Goal: Transaction & Acquisition: Book appointment/travel/reservation

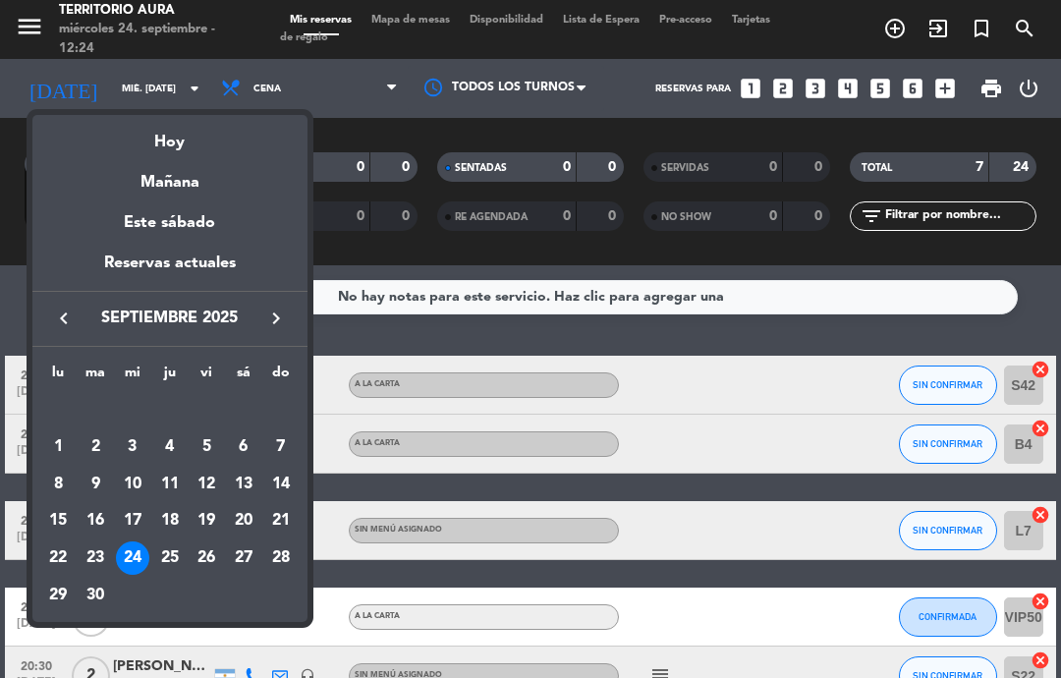
select select "es"
click at [264, 87] on div at bounding box center [530, 339] width 1061 height 678
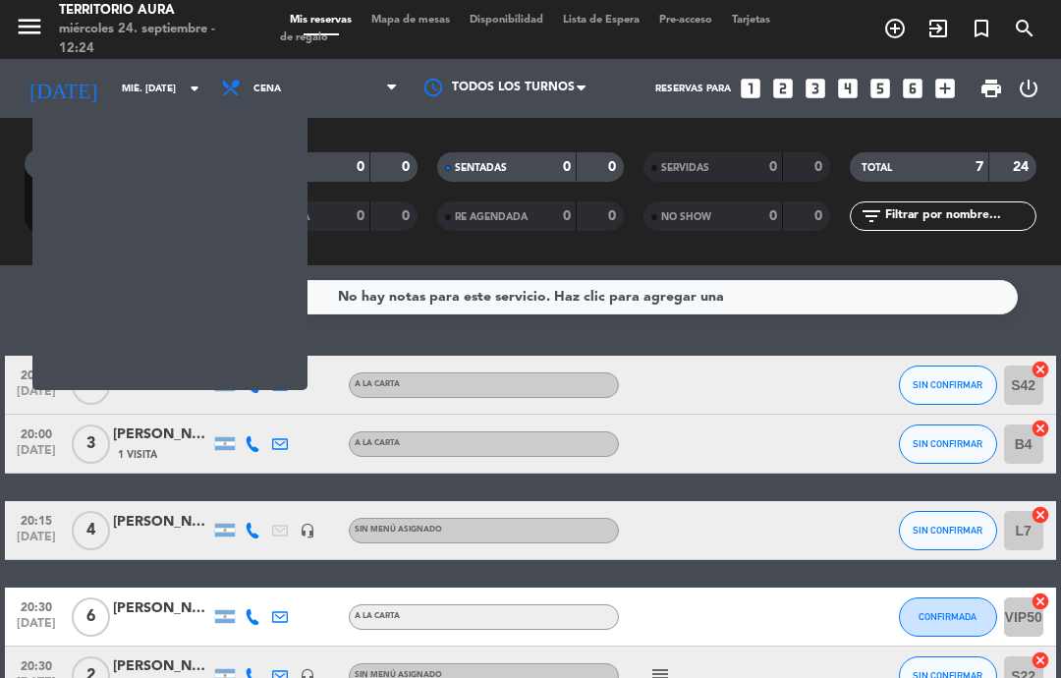
click at [264, 85] on select "Todos los servicios Almuerzo Cena" at bounding box center [309, 88] width 196 height 43
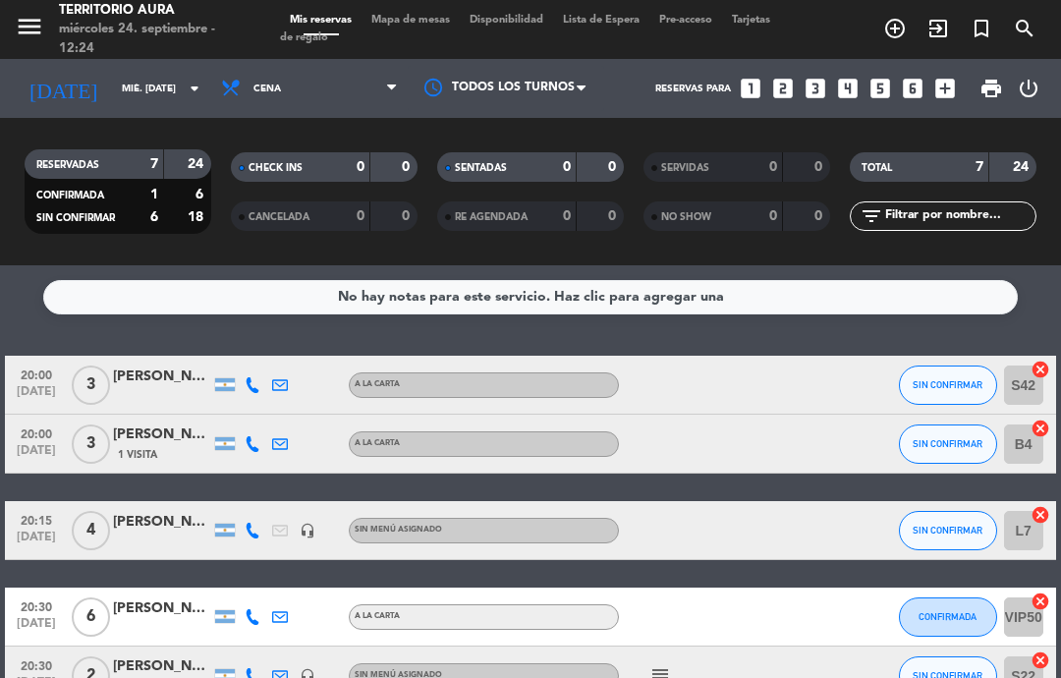
select select "lunch"
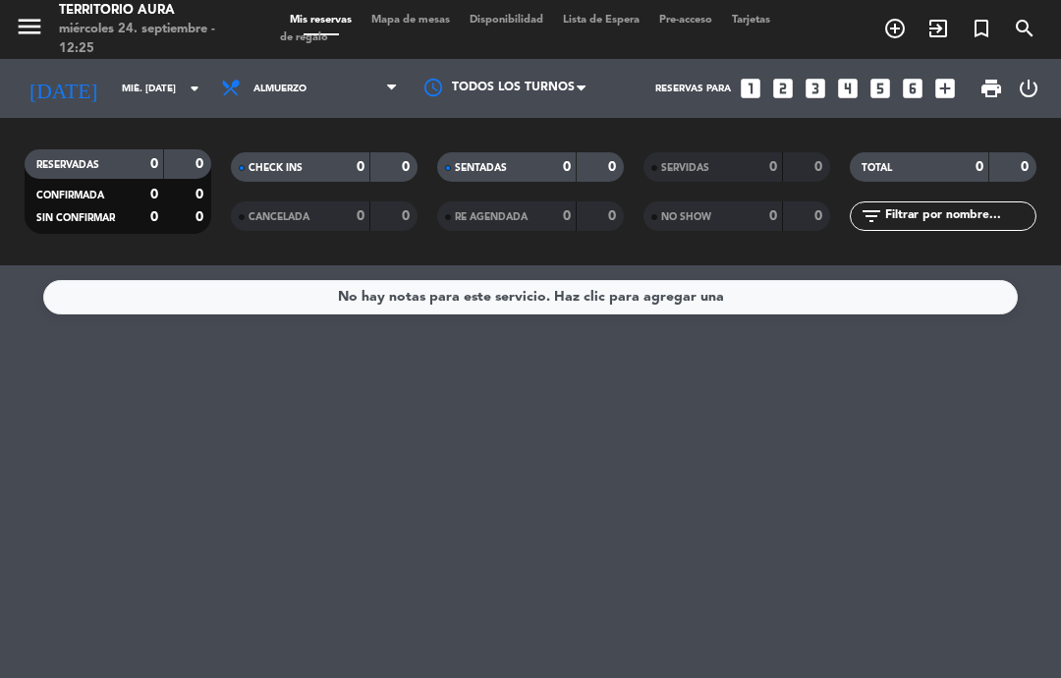
click at [792, 76] on icon "looks_two" at bounding box center [783, 89] width 26 height 26
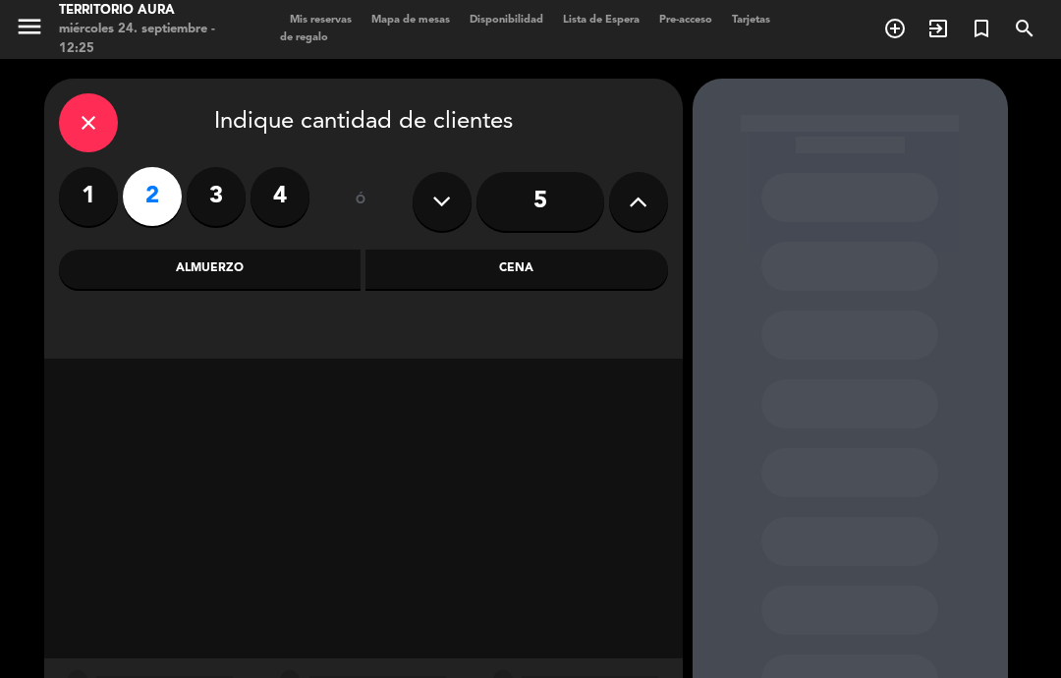
click at [271, 257] on div "Almuerzo" at bounding box center [210, 269] width 303 height 39
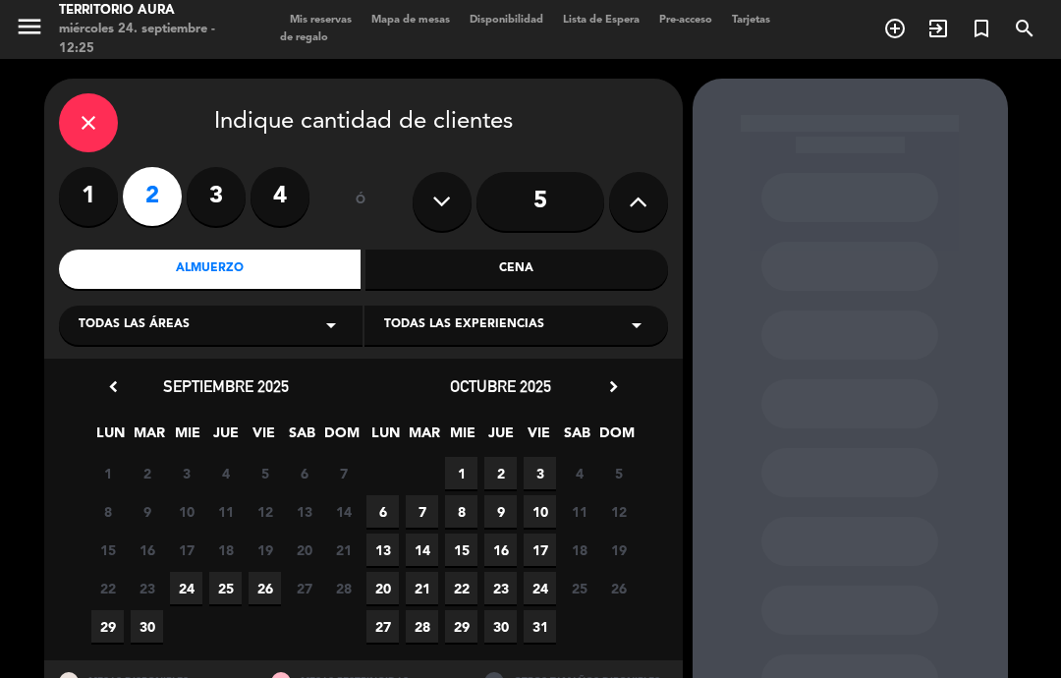
click at [187, 584] on span "24" at bounding box center [186, 588] width 32 height 32
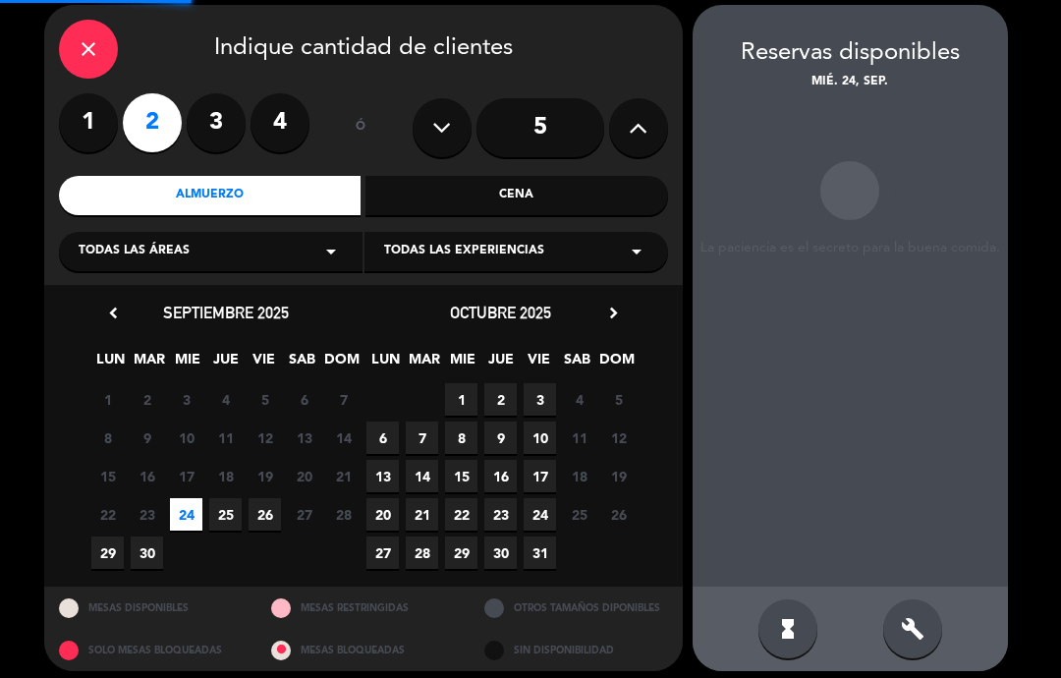
scroll to position [79, 0]
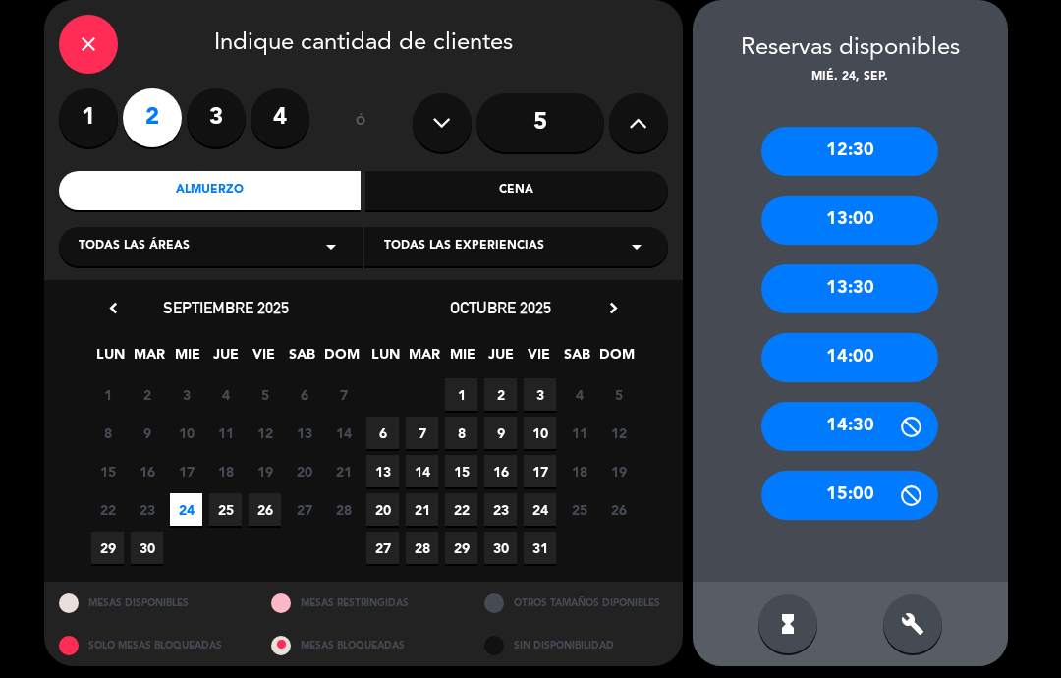
click at [850, 148] on div "12:30" at bounding box center [849, 151] width 177 height 49
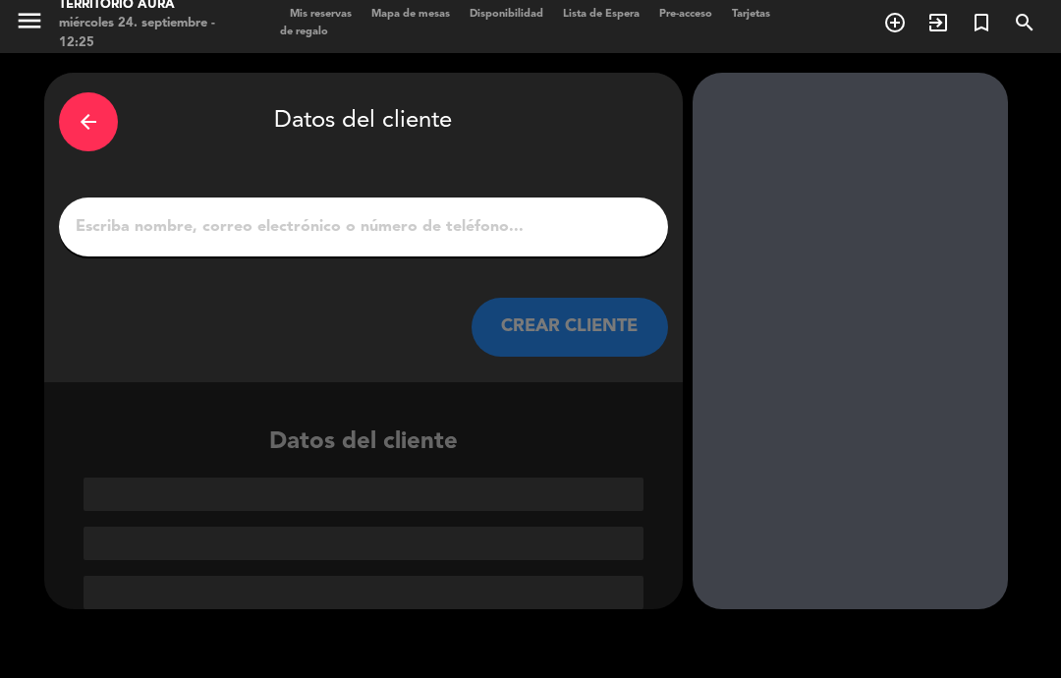
click at [474, 216] on input "1" at bounding box center [364, 227] width 580 height 28
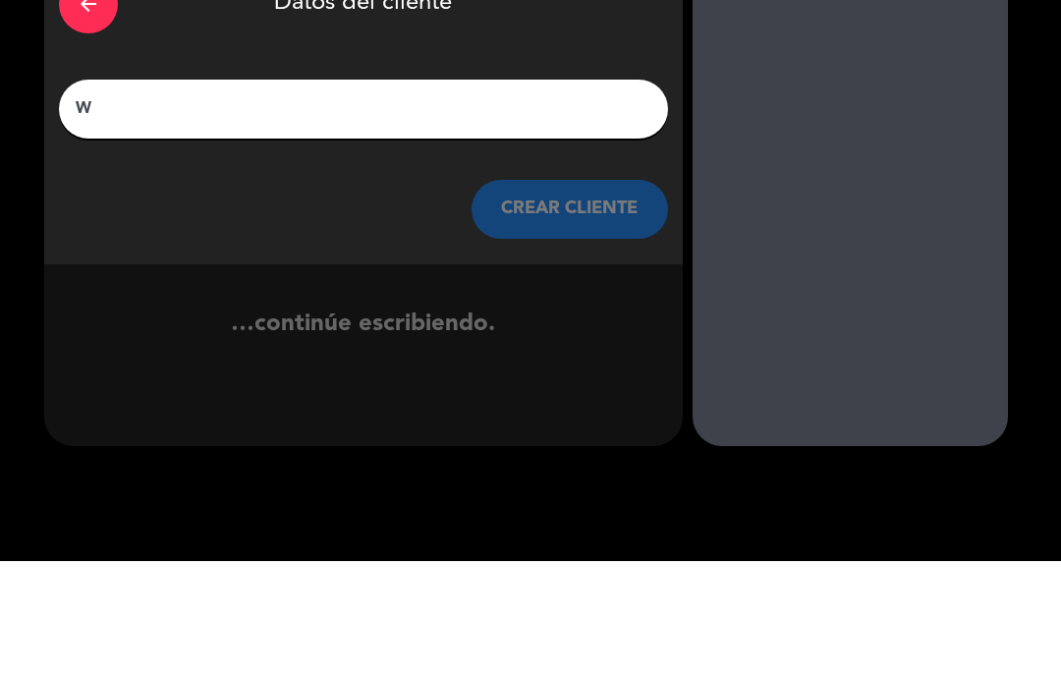
scroll to position [0, 0]
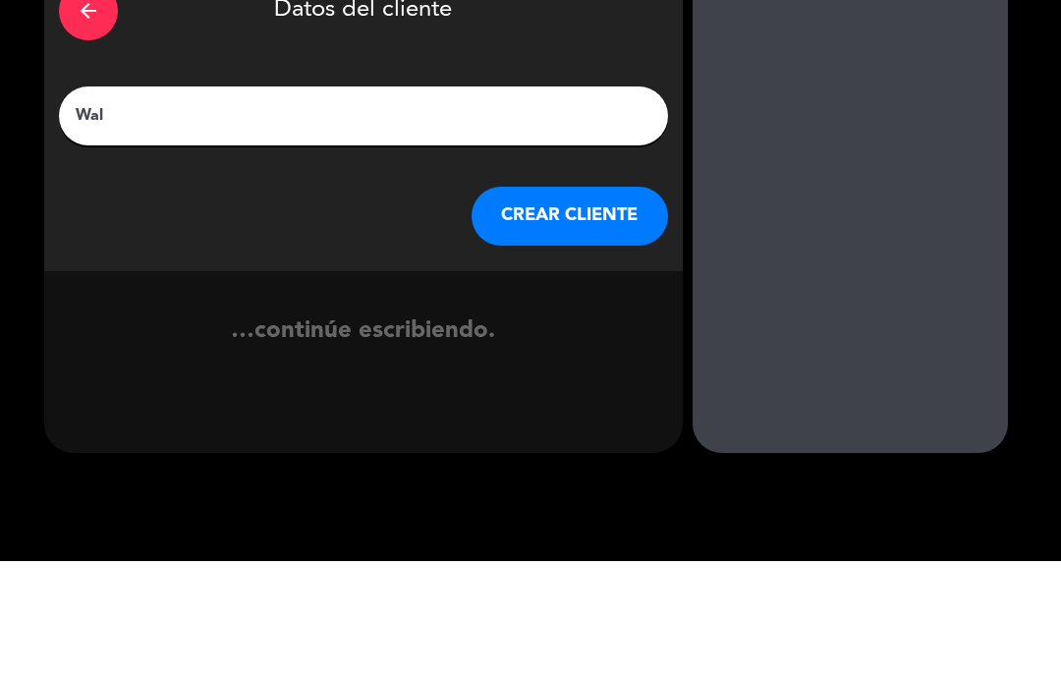
type input "Walk"
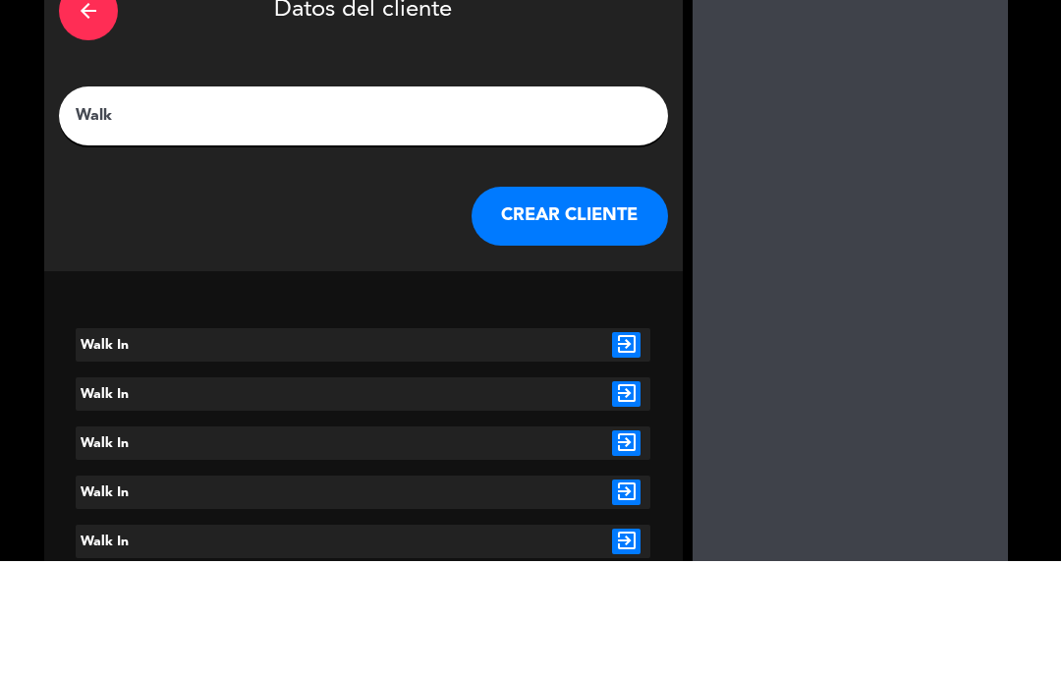
click at [603, 304] on button "CREAR CLIENTE" at bounding box center [570, 333] width 196 height 59
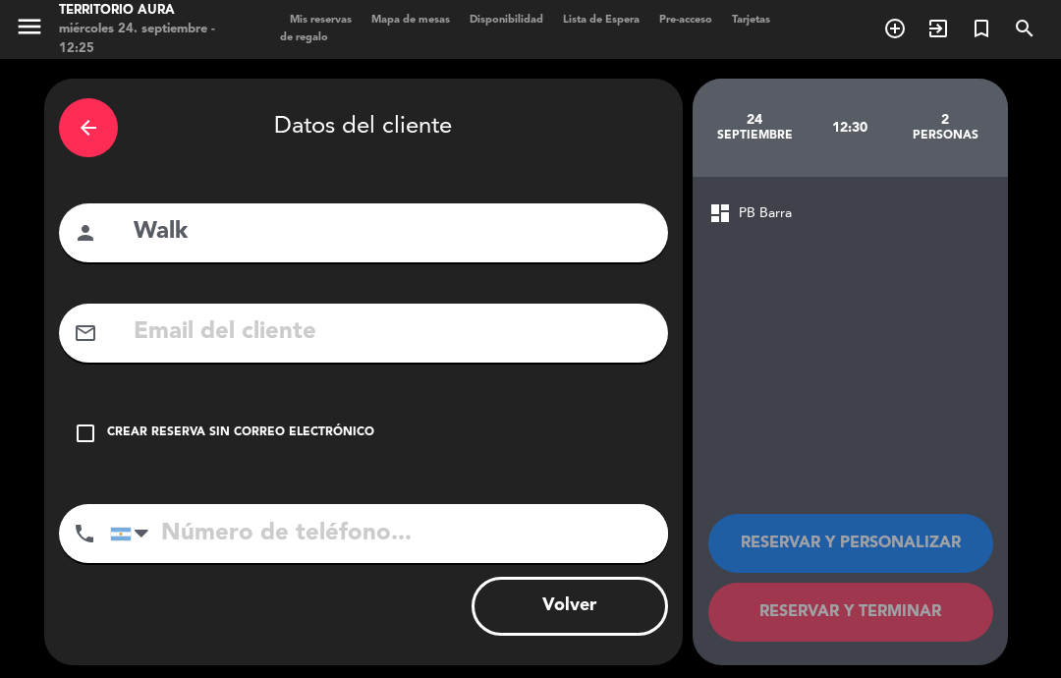
click at [96, 420] on div "check_box_outline_blank Crear reserva sin correo electrónico" at bounding box center [363, 433] width 609 height 59
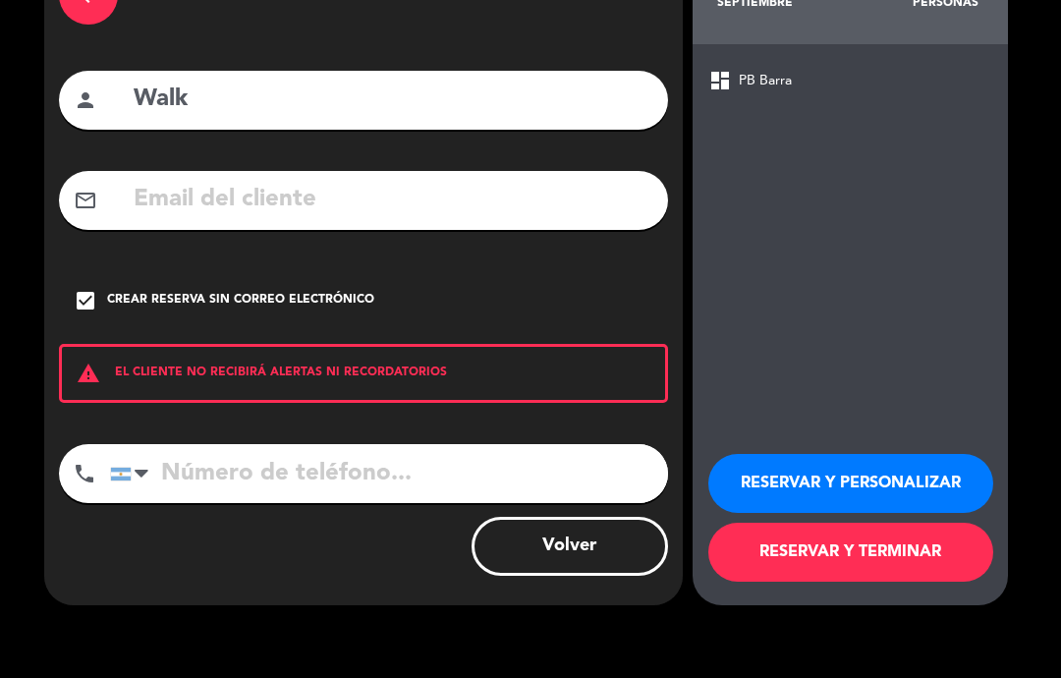
scroll to position [129, 0]
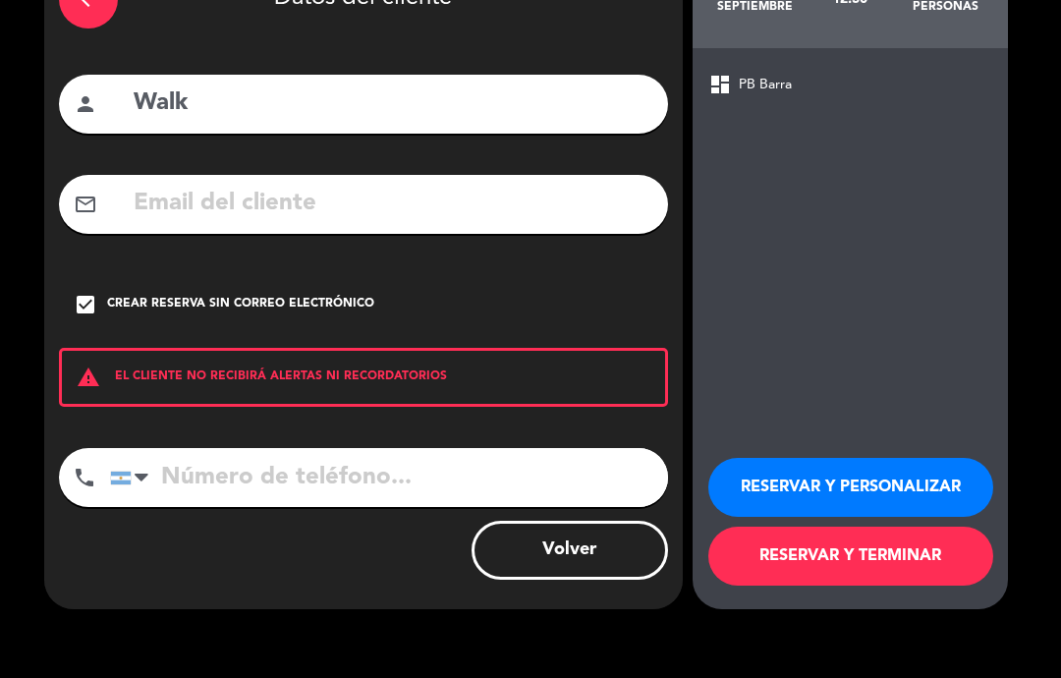
click at [850, 560] on button "RESERVAR Y TERMINAR" at bounding box center [850, 556] width 285 height 59
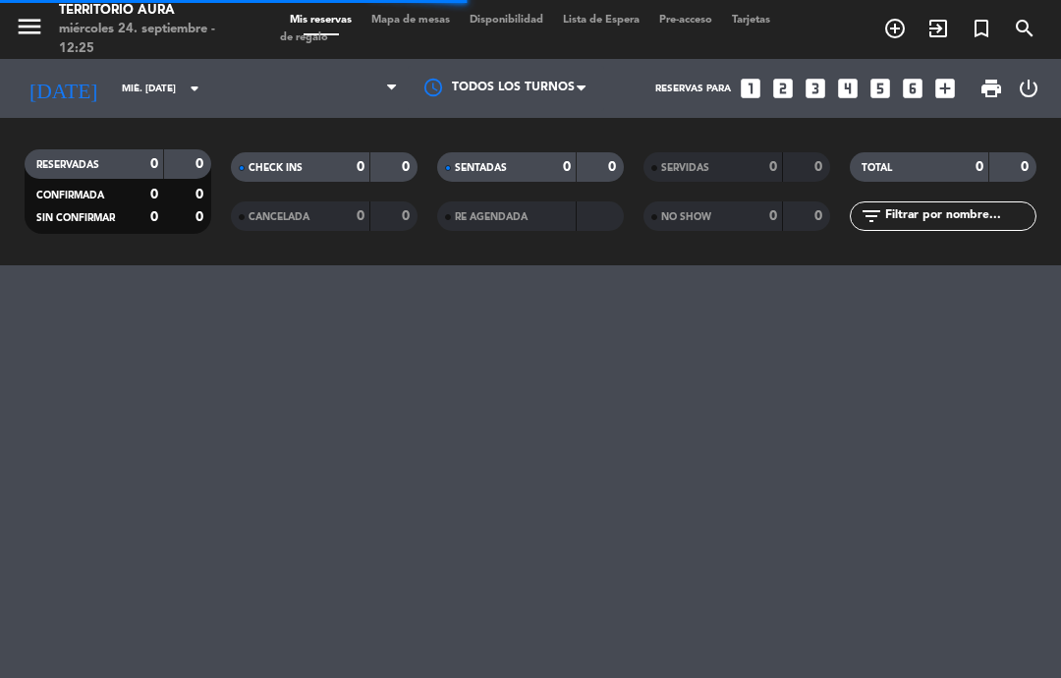
select select "lunch"
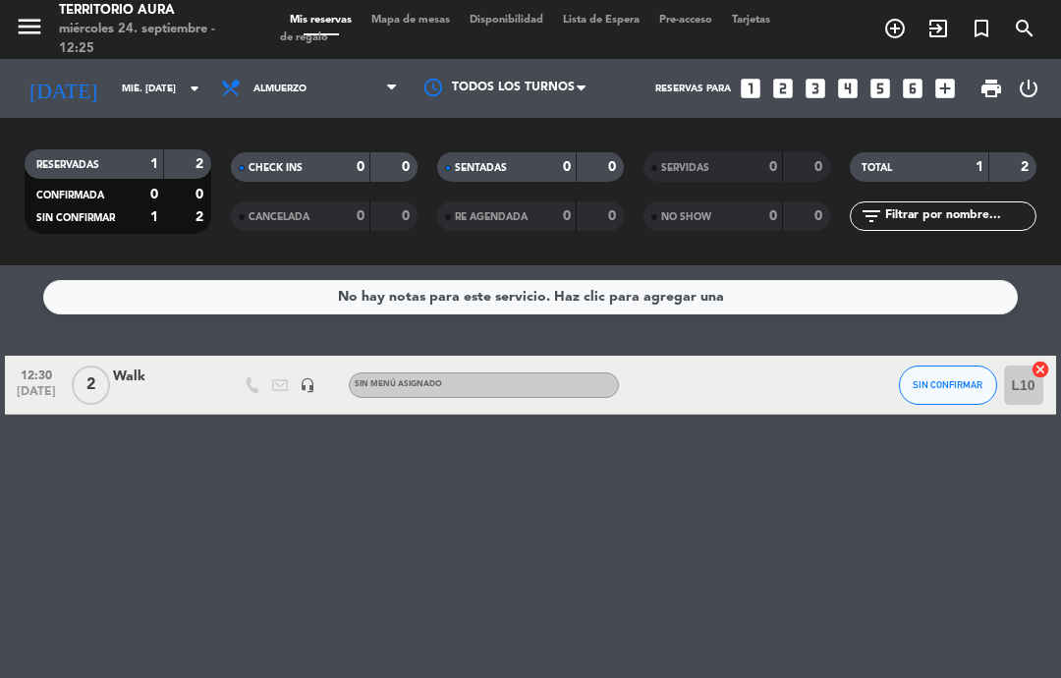
click at [131, 376] on div "Walk" at bounding box center [162, 376] width 98 height 23
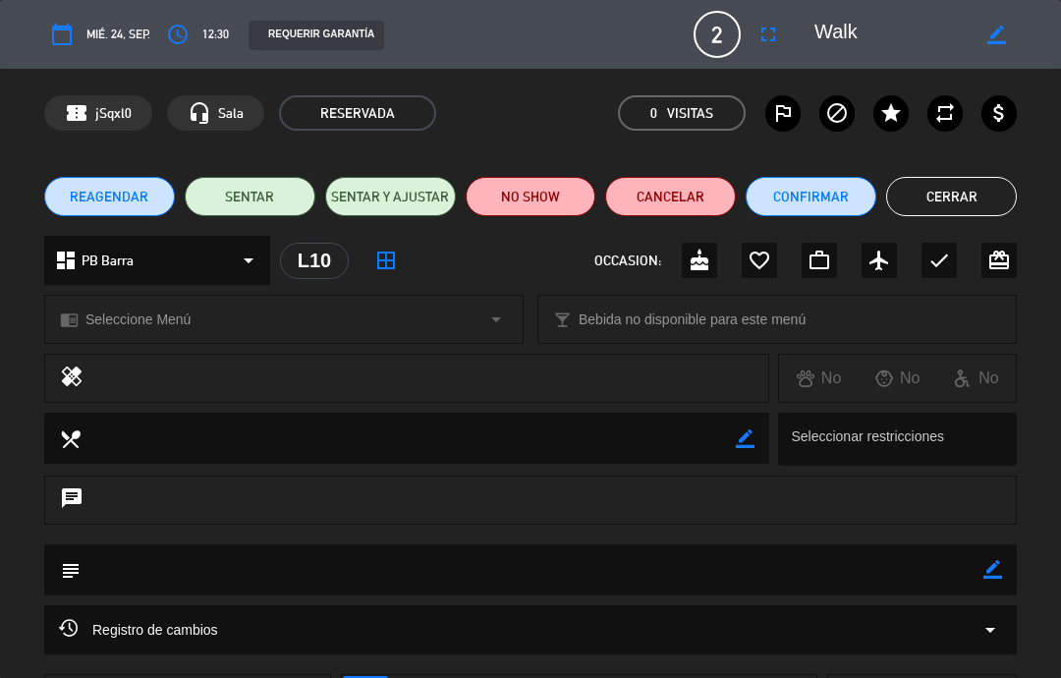
click at [256, 180] on button "SENTAR" at bounding box center [250, 196] width 131 height 39
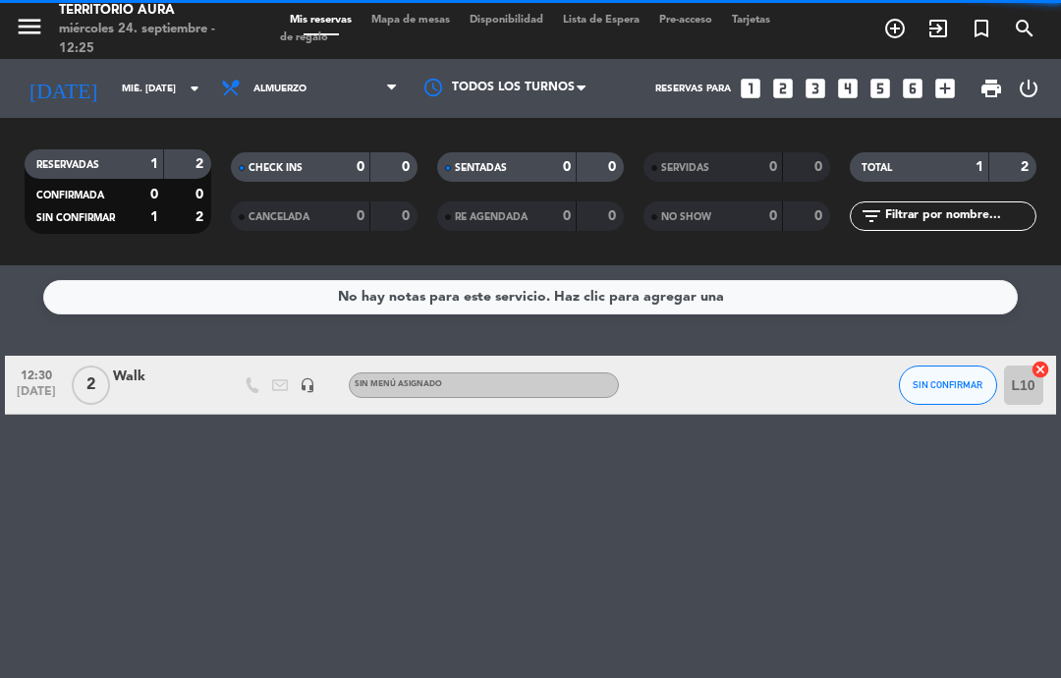
select select "lunch"
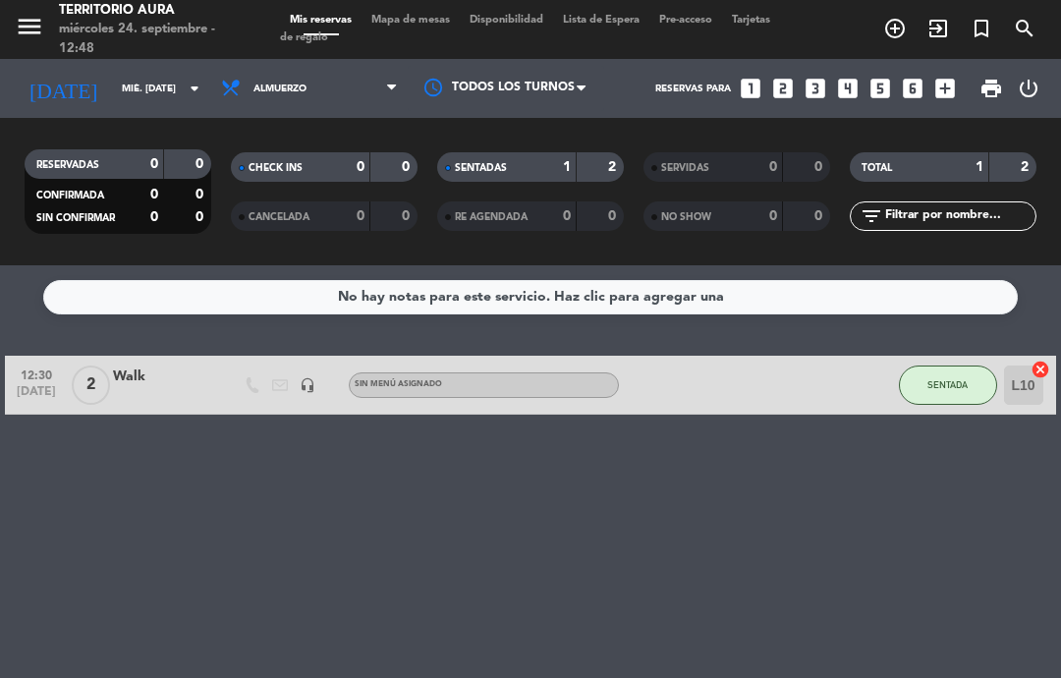
select select "lunch"
